Goal: Task Accomplishment & Management: Manage account settings

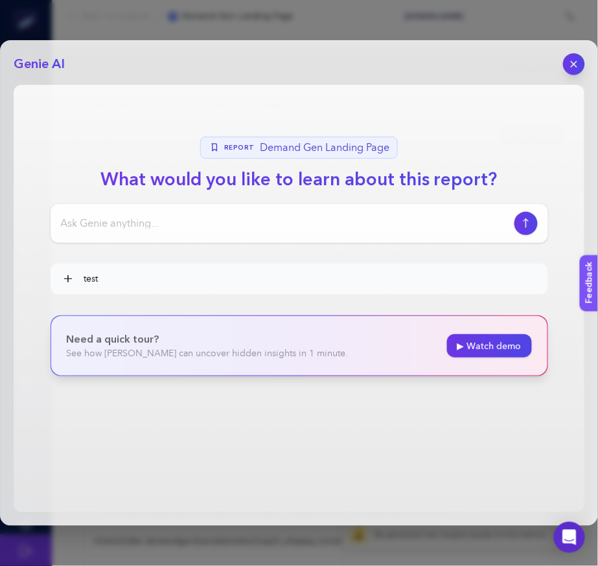
click at [572, 57] on button "button" at bounding box center [574, 64] width 22 height 22
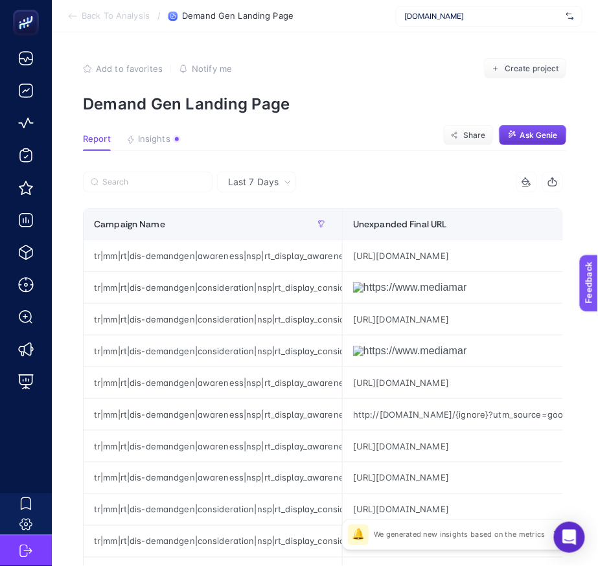
click at [520, 132] on span "Ask Genie" at bounding box center [539, 135] width 38 height 10
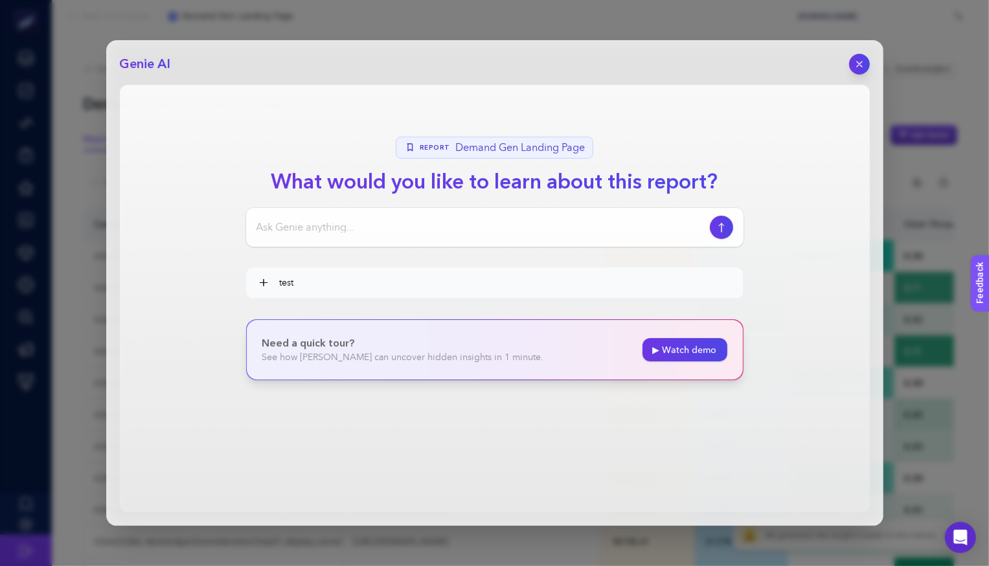
click at [597, 54] on header "Genie AI" at bounding box center [495, 64] width 750 height 21
click at [597, 60] on icon "button" at bounding box center [858, 64] width 11 height 11
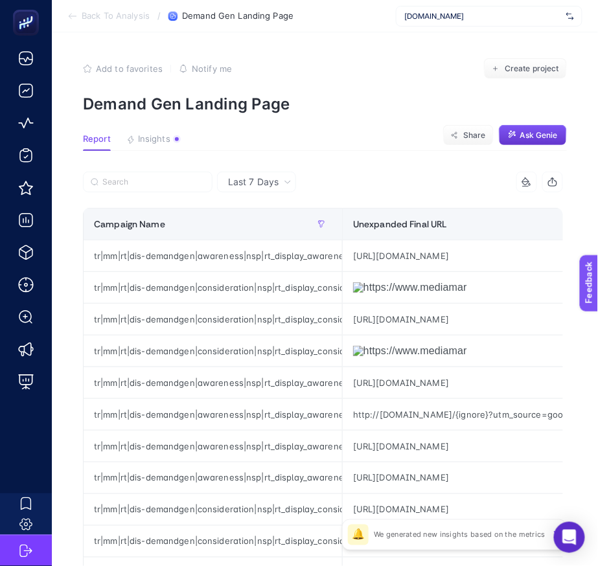
click at [532, 128] on button "Ask Genie" at bounding box center [533, 135] width 68 height 21
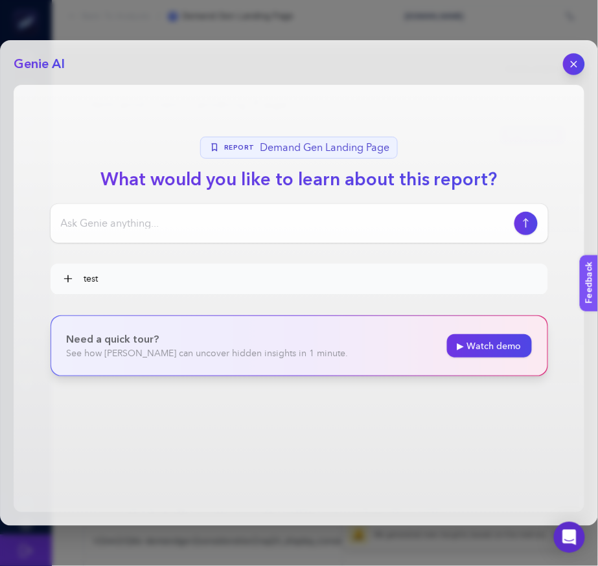
click at [576, 63] on icon "button" at bounding box center [573, 64] width 11 height 11
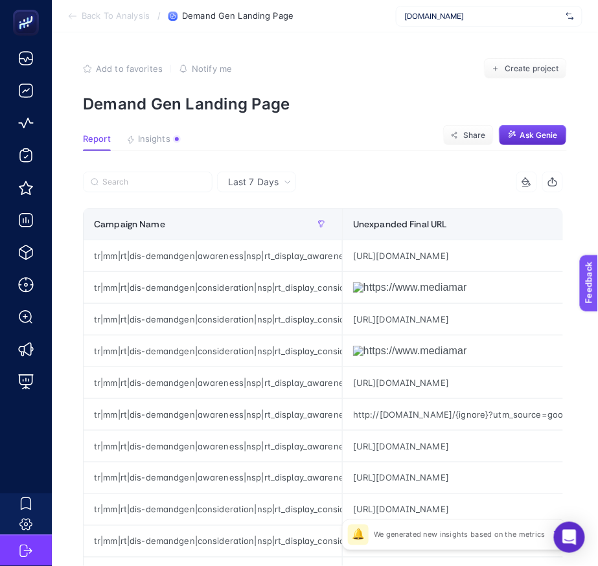
click at [271, 107] on p "Demand Gen Landing Page" at bounding box center [325, 104] width 484 height 19
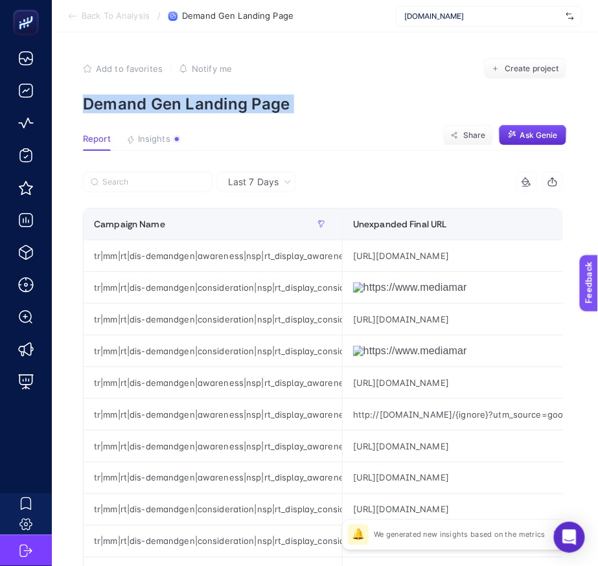
click at [271, 107] on p "Demand Gen Landing Page" at bounding box center [325, 104] width 484 height 19
copy article "Demand Gen Landing Page"
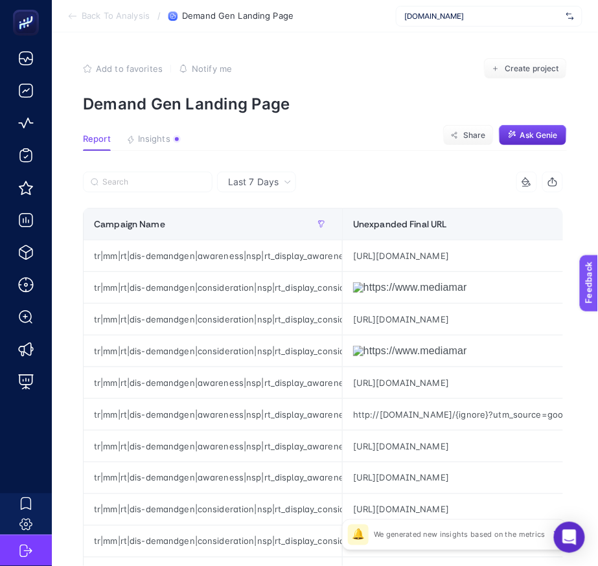
click at [423, 151] on article "Add to favorites false Notify me Create project Demand Gen Landing Page Report …" at bounding box center [325, 538] width 546 height 1012
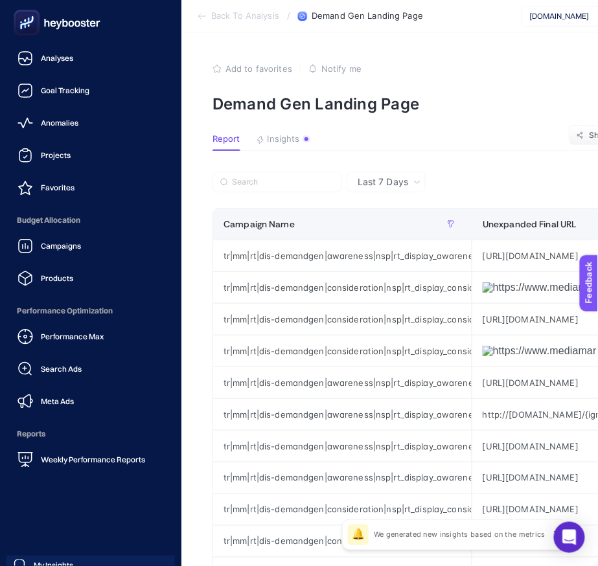
scroll to position [62, 0]
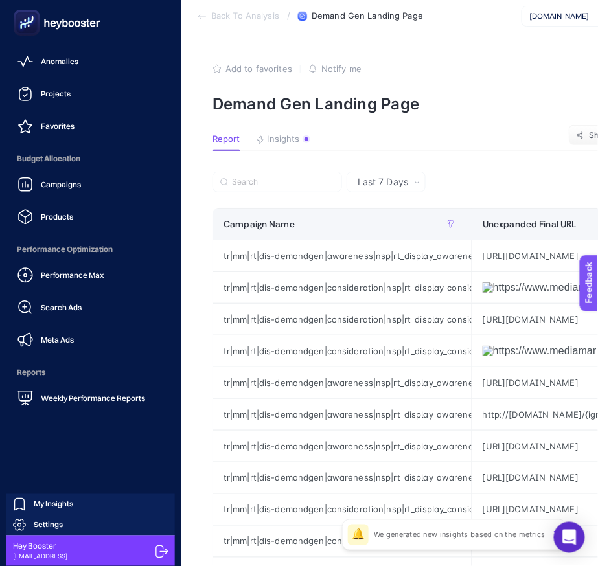
click at [159, 551] on icon at bounding box center [161, 551] width 12 height 12
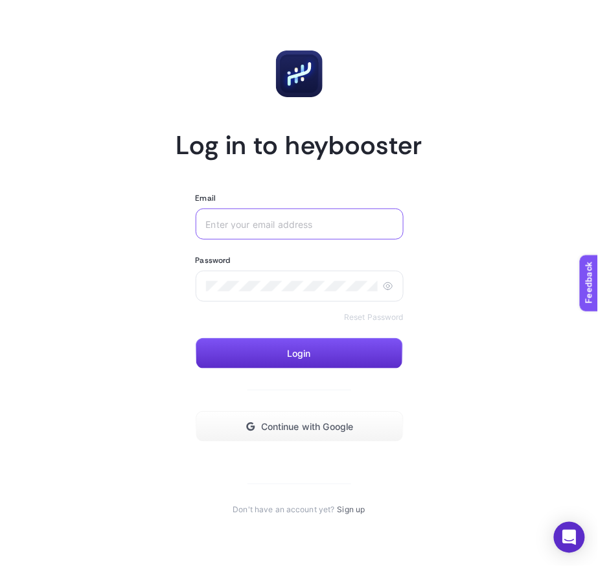
click at [355, 227] on input "Email" at bounding box center [299, 224] width 187 height 10
click at [342, 343] on button "Login" at bounding box center [299, 353] width 207 height 31
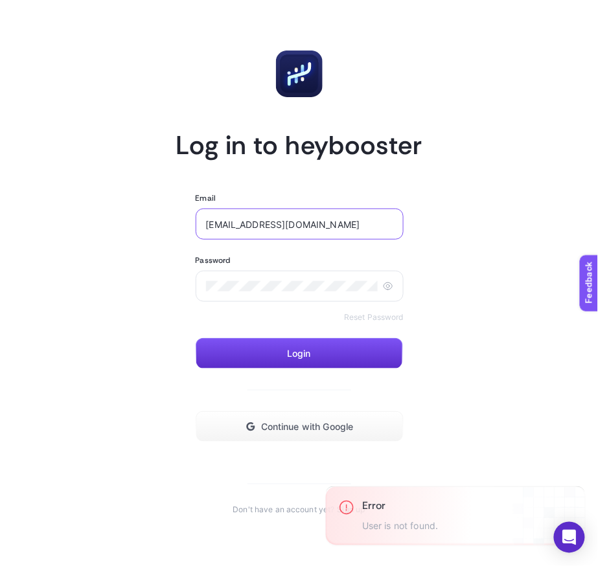
click at [291, 229] on input "test100@gmail.com" at bounding box center [299, 224] width 187 height 10
click at [225, 220] on input "test100@gmail.com" at bounding box center [299, 224] width 187 height 10
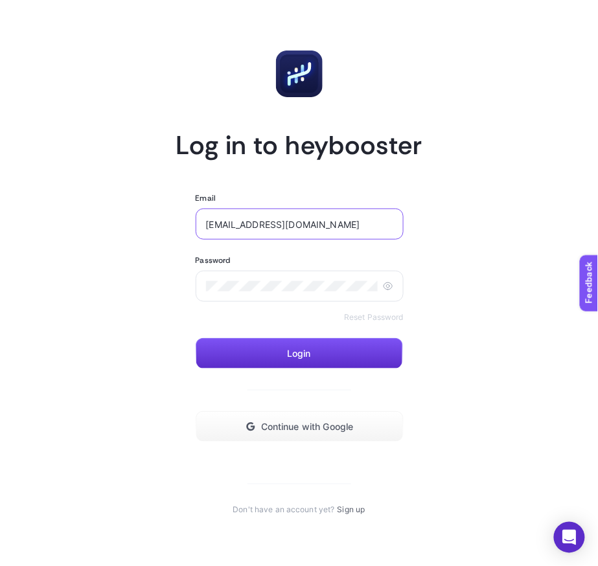
click at [306, 223] on input "test100@gmail.com" at bounding box center [299, 224] width 187 height 10
paste input "7"
type input "test7@gmail.com"
click at [289, 354] on span "Login" at bounding box center [299, 353] width 24 height 10
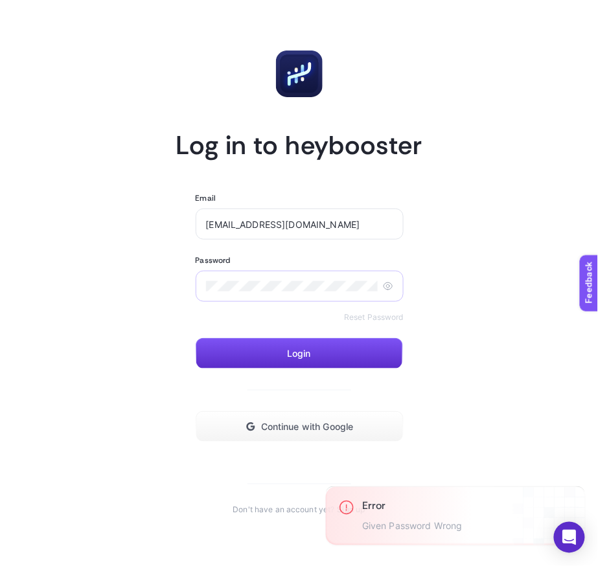
click at [250, 280] on div at bounding box center [300, 286] width 208 height 31
click at [232, 345] on button "Login" at bounding box center [299, 353] width 207 height 31
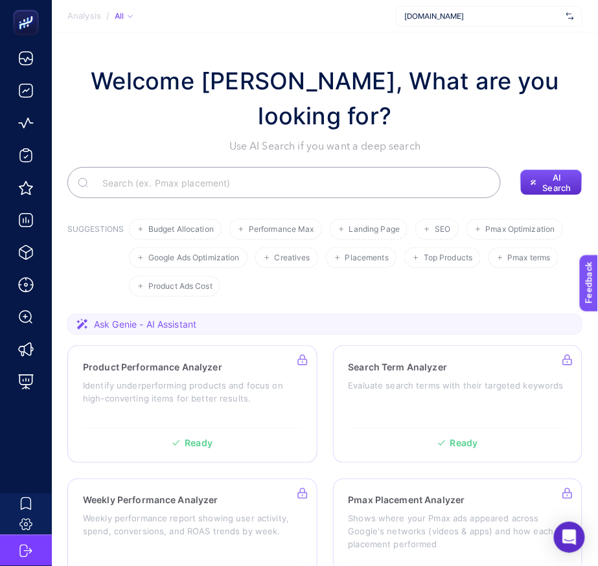
click at [489, 16] on span "ads.com" at bounding box center [482, 16] width 157 height 10
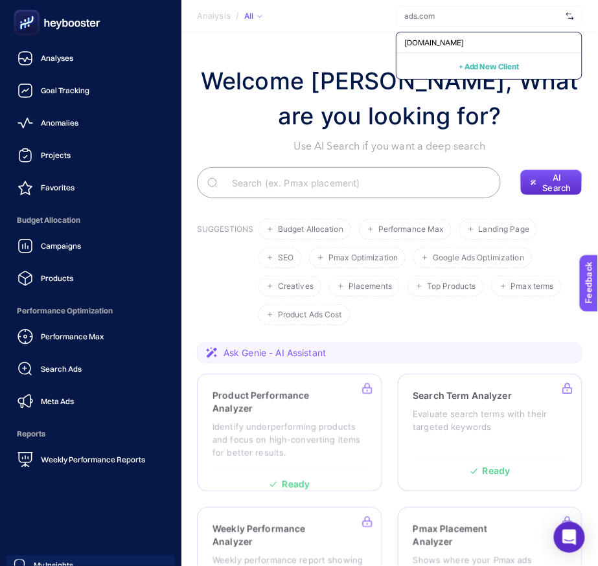
scroll to position [62, 0]
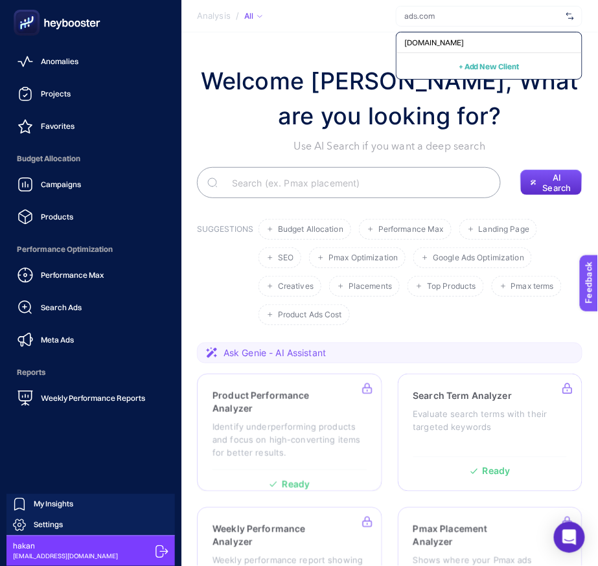
click at [158, 550] on icon at bounding box center [161, 551] width 13 height 13
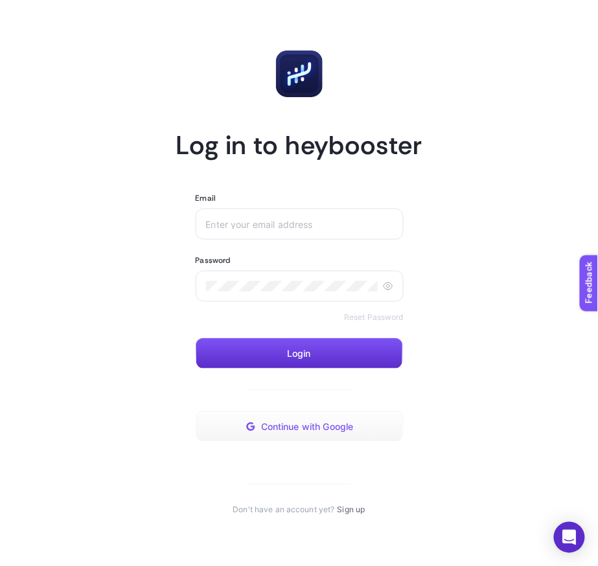
click at [333, 424] on span "Continue with Google" at bounding box center [307, 426] width 93 height 10
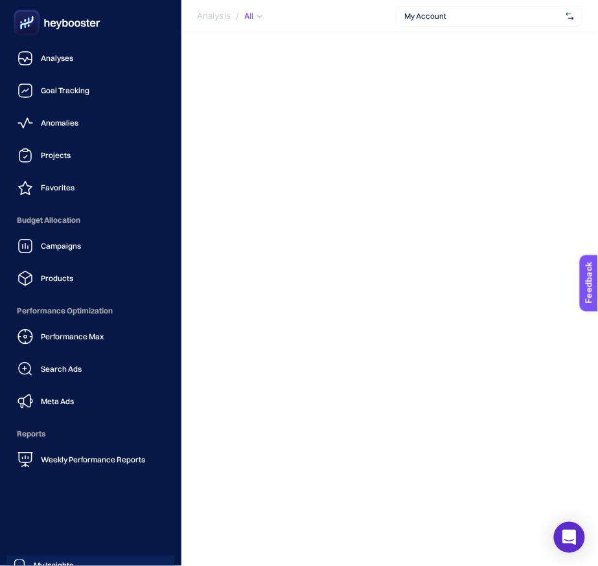
scroll to position [62, 0]
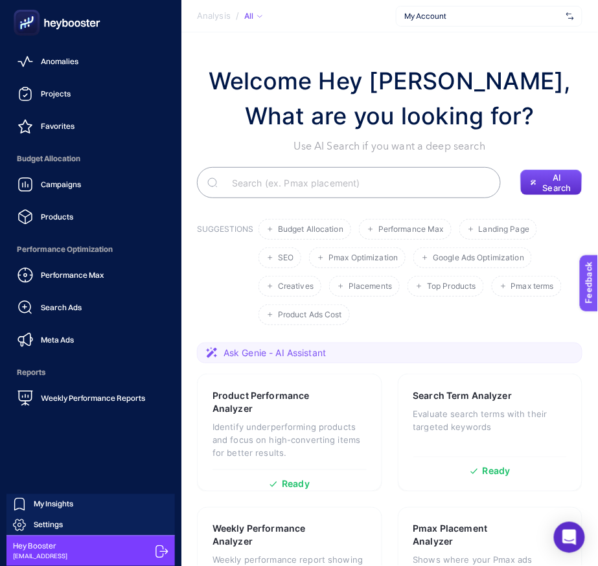
click at [161, 548] on icon at bounding box center [161, 551] width 12 height 12
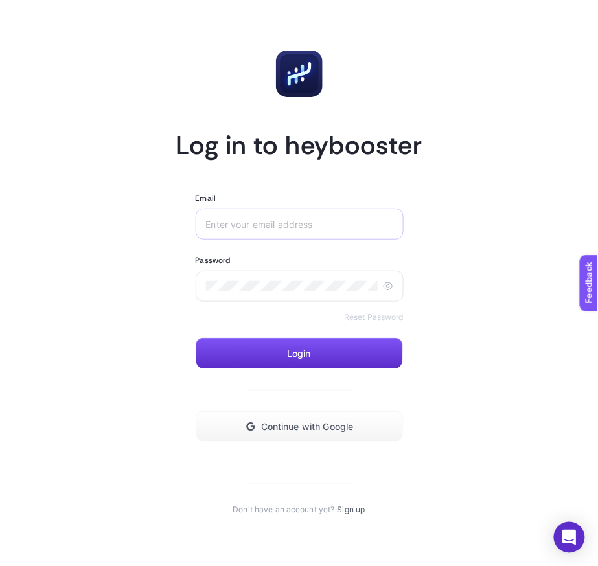
click at [289, 232] on div at bounding box center [300, 223] width 208 height 31
paste input "[EMAIL_ADDRESS][DOMAIN_NAME]"
type input "[EMAIL_ADDRESS][DOMAIN_NAME]"
click at [293, 272] on div at bounding box center [300, 286] width 208 height 31
click at [258, 349] on button "Login" at bounding box center [299, 353] width 207 height 31
